Goal: Navigation & Orientation: Go to known website

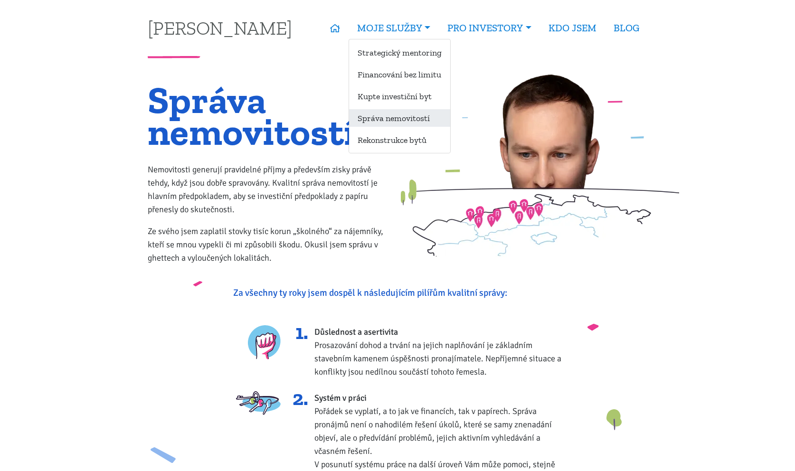
click at [410, 118] on link "Správa nemovitostí" at bounding box center [399, 118] width 101 height 18
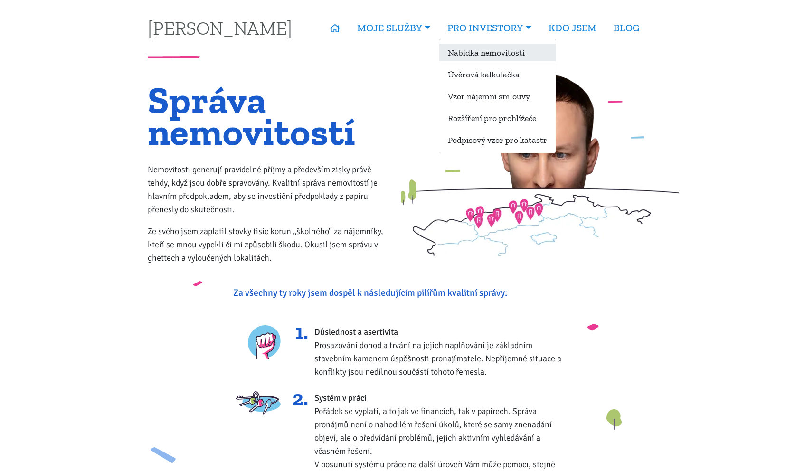
click at [472, 53] on link "Nabídka nemovitostí" at bounding box center [497, 53] width 116 height 18
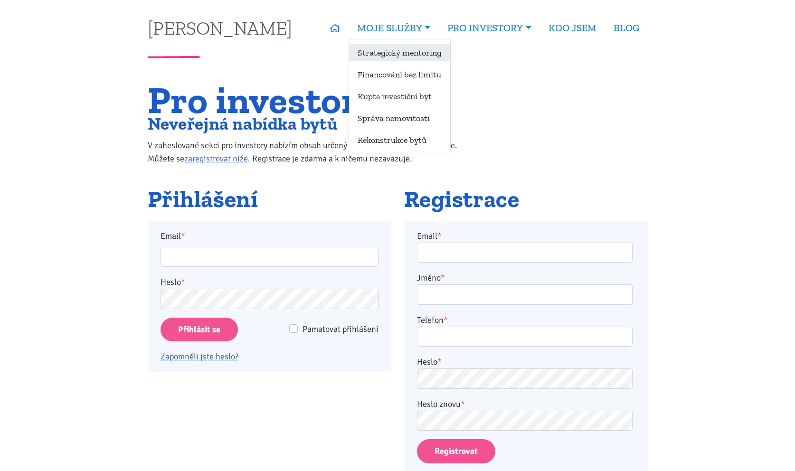
click at [402, 55] on link "Strategický mentoring" at bounding box center [399, 53] width 101 height 18
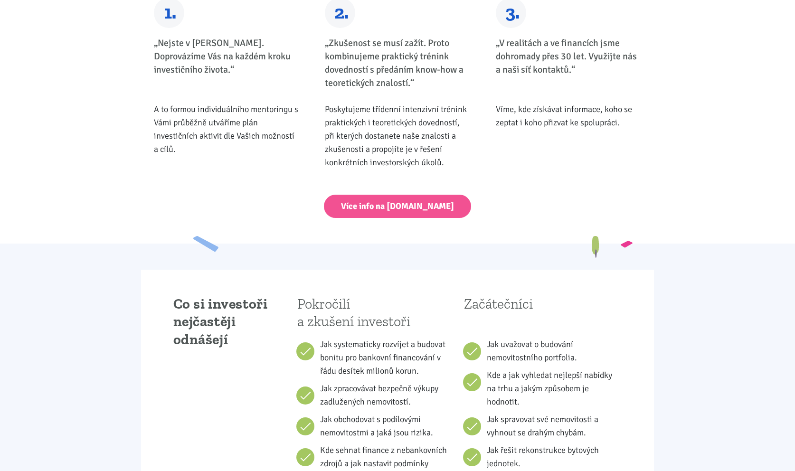
scroll to position [436, 0]
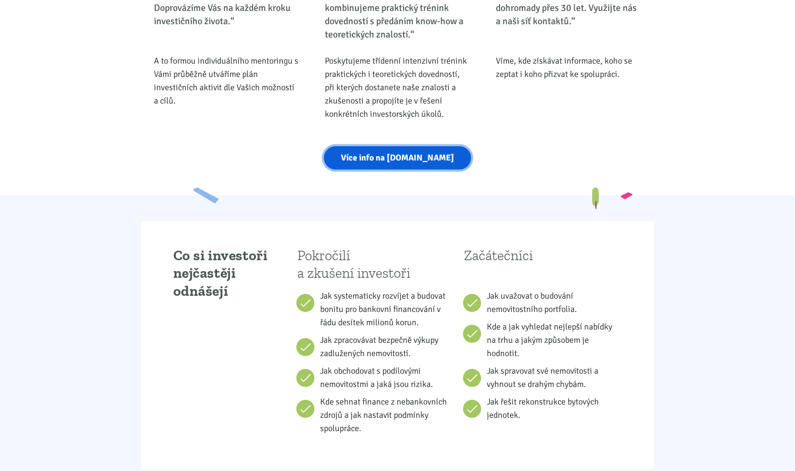
click at [428, 157] on link "Více info na strategickymentoring.cz" at bounding box center [397, 157] width 147 height 23
